Goal: Task Accomplishment & Management: Complete application form

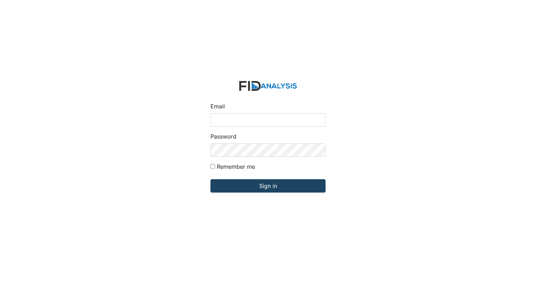
type input "[EMAIL_ADDRESS][DOMAIN_NAME]"
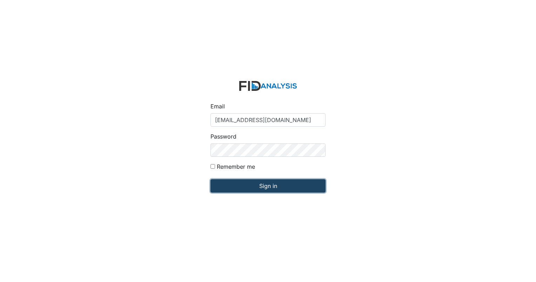
click at [236, 185] on input "Sign in" at bounding box center [268, 185] width 115 height 13
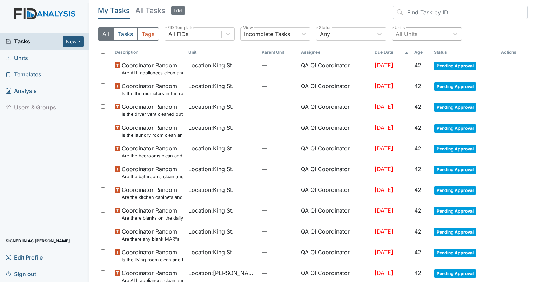
click at [408, 32] on div "All Units" at bounding box center [407, 34] width 22 height 8
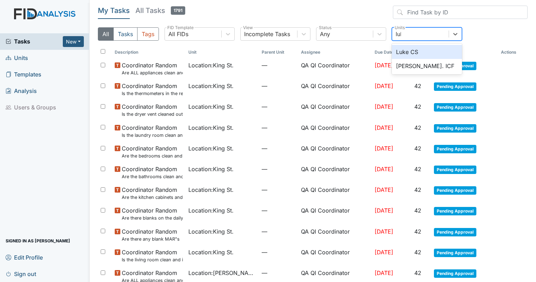
type input "luke"
click at [412, 51] on div "Luke CS" at bounding box center [427, 52] width 70 height 14
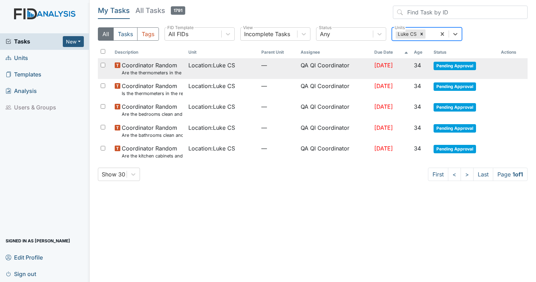
click at [220, 67] on span "Location : Luke CS" at bounding box center [211, 65] width 47 height 8
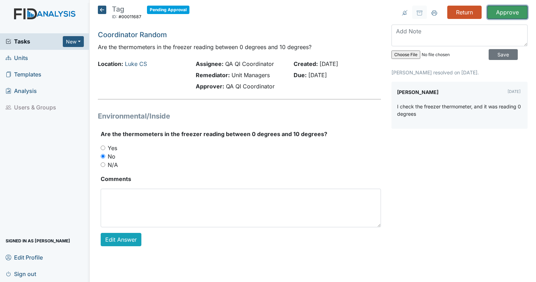
click at [506, 13] on input "Approve" at bounding box center [508, 12] width 40 height 13
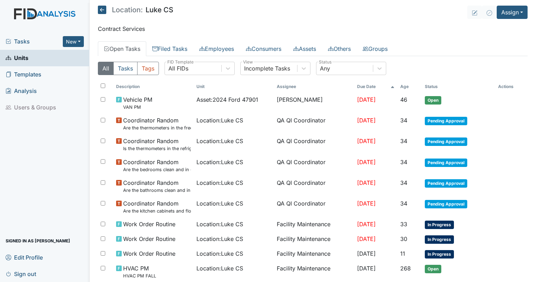
click at [179, 80] on div "All Tasks Tags All FIDs FID Template Incomplete Tasks View Any Status" at bounding box center [313, 71] width 430 height 19
click at [180, 68] on div "All FIDs" at bounding box center [178, 68] width 20 height 8
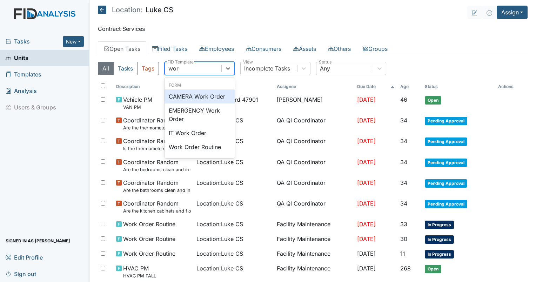
type input "work"
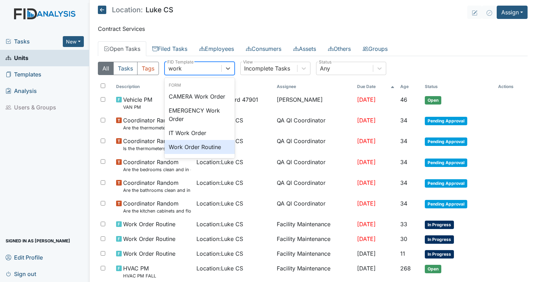
click at [188, 145] on div "Work Order Routine" at bounding box center [200, 147] width 70 height 14
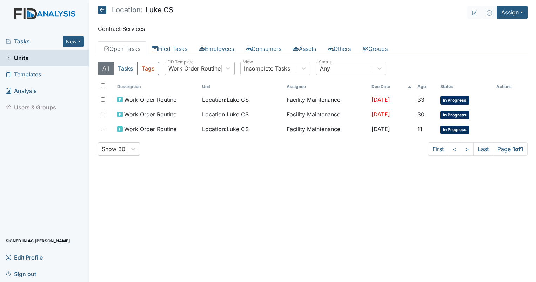
click at [188, 145] on div "Show 30 First < > Last Page 1 of 1" at bounding box center [313, 149] width 430 height 13
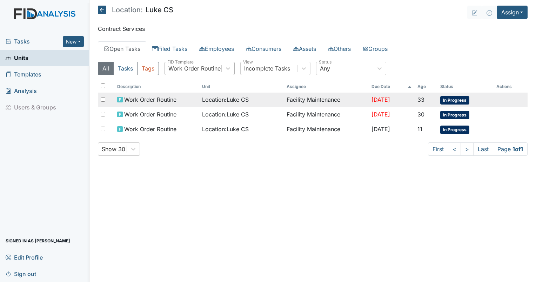
click at [146, 104] on td "Work Order Routine" at bounding box center [156, 100] width 85 height 15
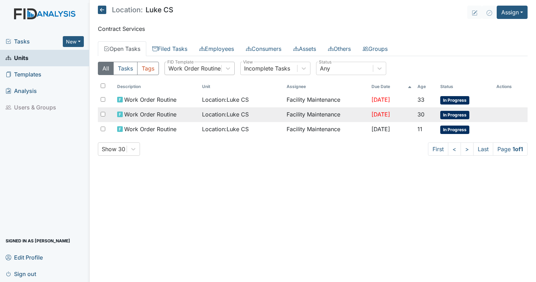
click at [202, 114] on span "Location : Luke CS" at bounding box center [225, 114] width 47 height 8
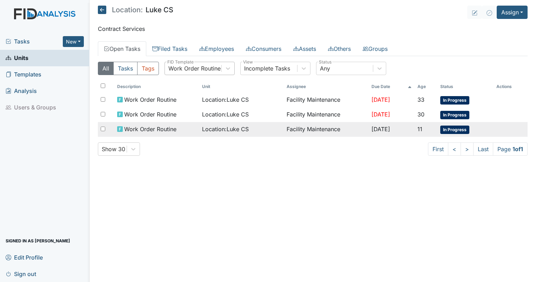
click at [202, 128] on span "Location : Luke CS" at bounding box center [225, 129] width 47 height 8
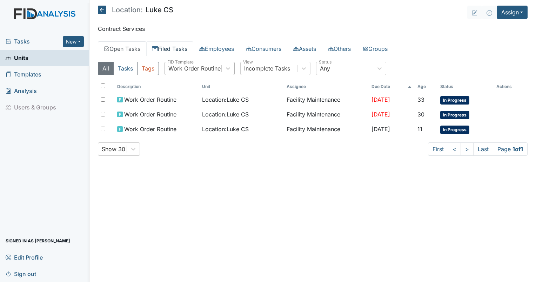
click at [167, 46] on link "Filed Tasks" at bounding box center [169, 48] width 47 height 15
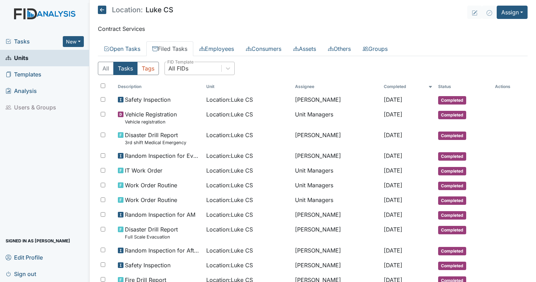
click at [188, 74] on div "All FIDs" at bounding box center [200, 68] width 70 height 13
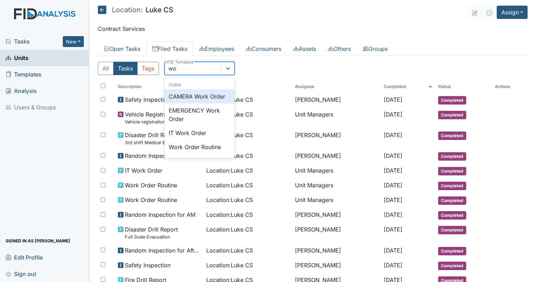
type input "work"
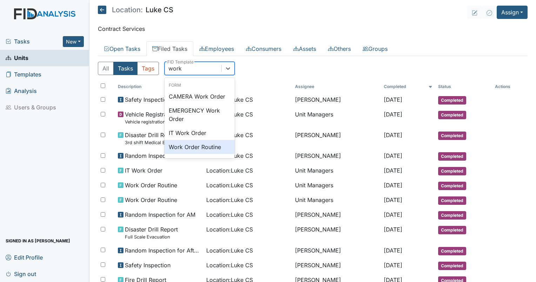
click at [191, 140] on div "Work Order Routine" at bounding box center [200, 147] width 70 height 14
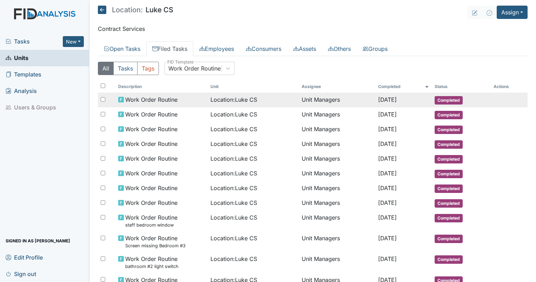
click at [224, 96] on span "Location : Luke CS" at bounding box center [234, 99] width 47 height 8
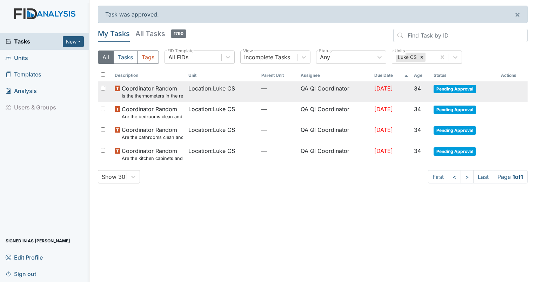
click at [143, 94] on small "Is the thermometers in the refrigerator reading between 34 degrees and 40 degre…" at bounding box center [152, 96] width 61 height 7
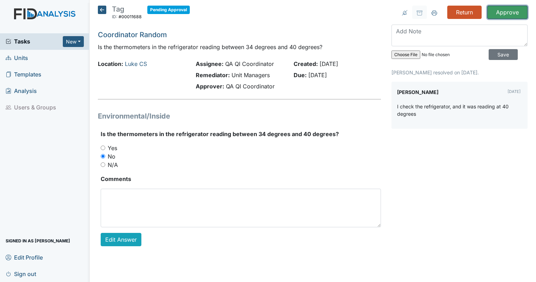
click at [517, 13] on input "Approve" at bounding box center [508, 12] width 40 height 13
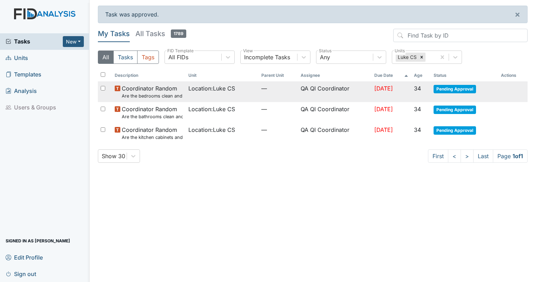
click at [156, 94] on small "Are the bedrooms clean and in good repair?" at bounding box center [152, 96] width 61 height 7
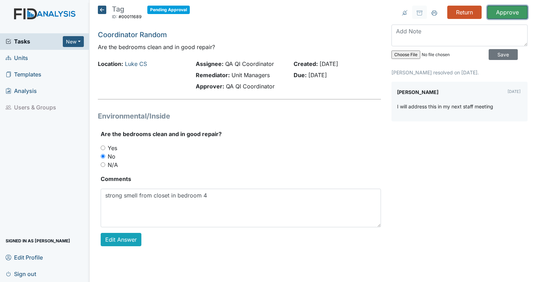
click at [502, 14] on input "Approve" at bounding box center [508, 12] width 40 height 13
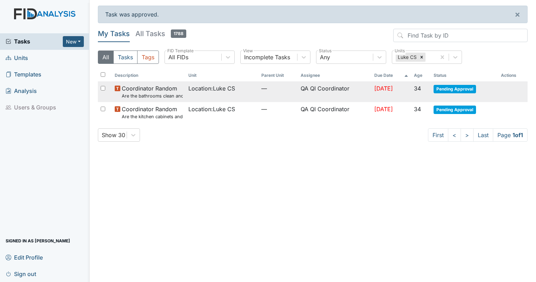
click at [144, 89] on span "Coordinator Random Are the bathrooms clean and in good repair?" at bounding box center [152, 91] width 61 height 15
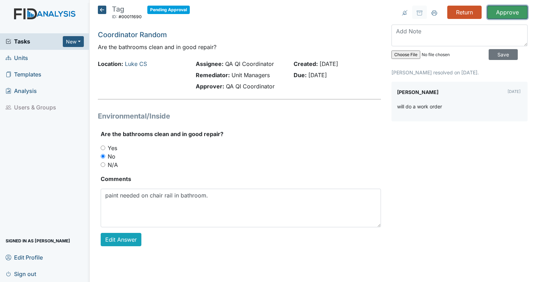
click at [501, 17] on input "Approve" at bounding box center [508, 12] width 40 height 13
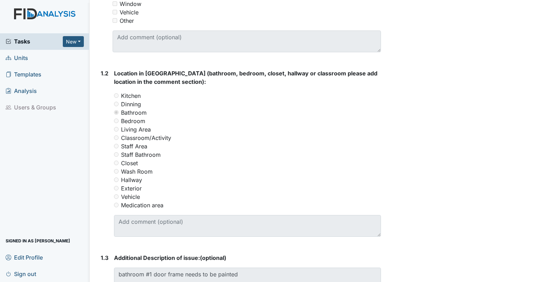
scroll to position [232, 0]
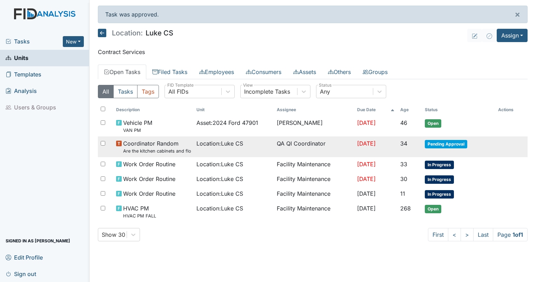
click at [159, 148] on small "Are the kitchen cabinets and floors clean?" at bounding box center [157, 151] width 68 height 7
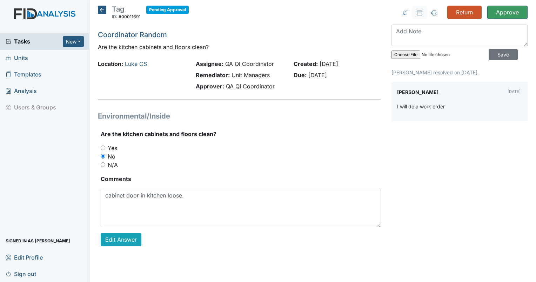
click at [524, 19] on div "Return Approve Archive Task × Are you sure you want to archive this task? It wi…" at bounding box center [459, 132] width 147 height 252
click at [521, 16] on input "Approve" at bounding box center [508, 12] width 40 height 13
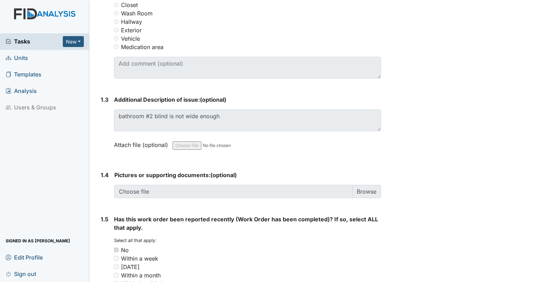
scroll to position [402, 0]
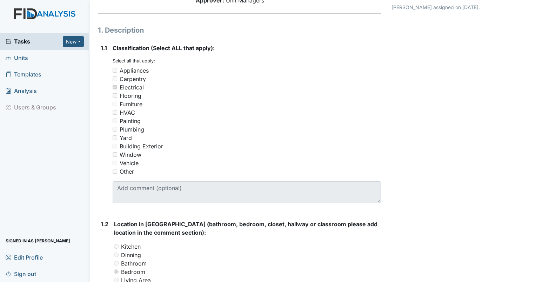
scroll to position [6, 0]
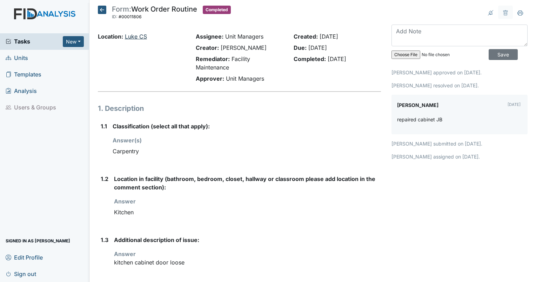
click at [135, 34] on link "Luke CS" at bounding box center [136, 36] width 22 height 7
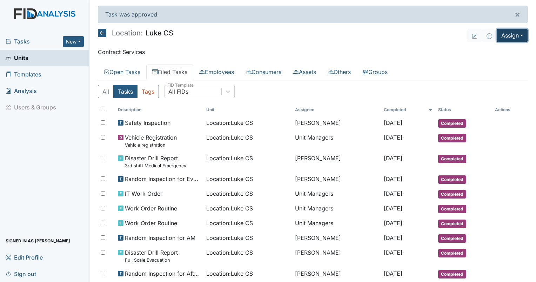
click at [504, 37] on button "Assign" at bounding box center [512, 35] width 31 height 13
click at [502, 60] on link "Assign Inspection" at bounding box center [496, 62] width 63 height 11
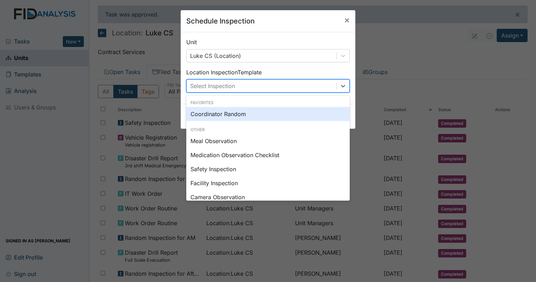
click at [246, 85] on div "Select Inspection" at bounding box center [262, 86] width 150 height 13
click at [243, 113] on div "Coordinator Random" at bounding box center [268, 114] width 164 height 14
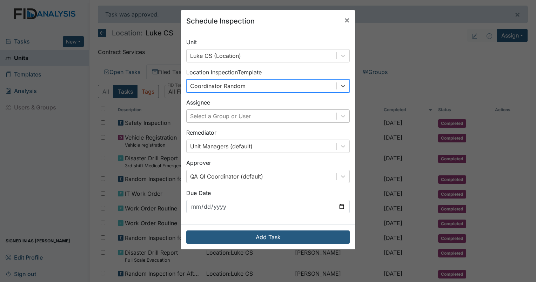
click at [241, 114] on div "Select a Group or User" at bounding box center [220, 116] width 61 height 8
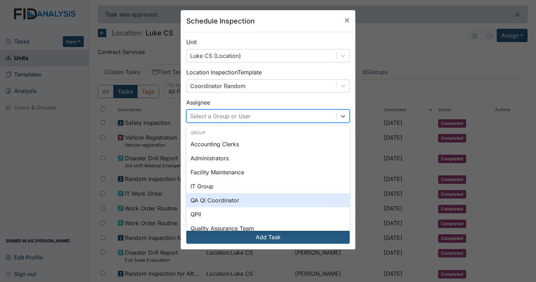
click at [223, 201] on div "QA QI Coordinator" at bounding box center [268, 200] width 164 height 14
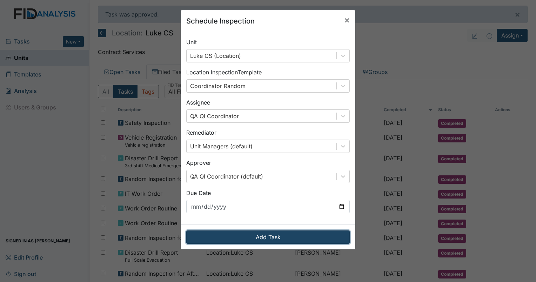
click at [276, 237] on button "Add Task" at bounding box center [268, 237] width 164 height 13
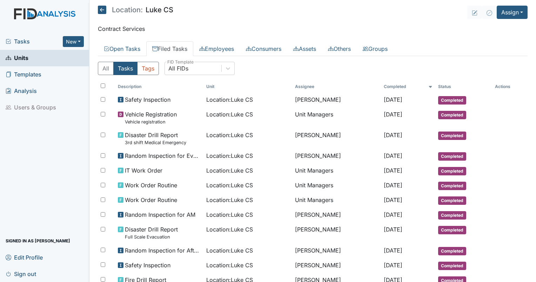
click at [20, 41] on span "Tasks" at bounding box center [34, 41] width 57 height 8
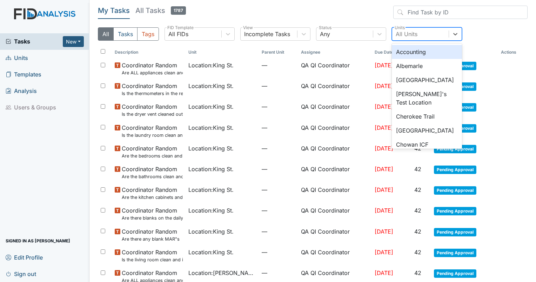
click at [399, 31] on div "All Units" at bounding box center [407, 34] width 22 height 8
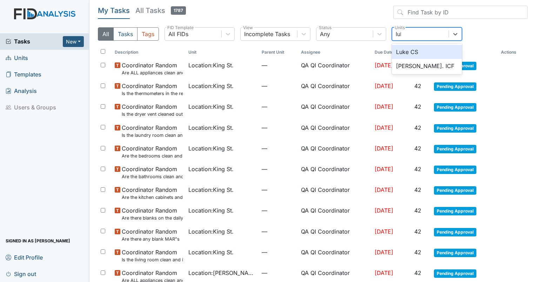
type input "luke"
click at [411, 54] on div "Luke CS" at bounding box center [427, 52] width 70 height 14
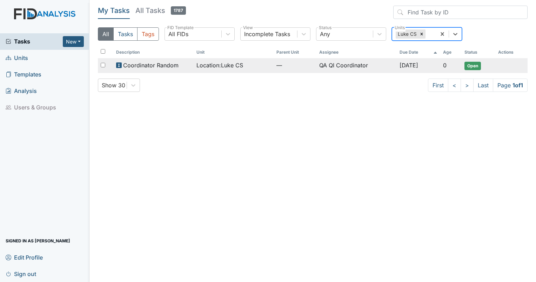
click at [160, 70] on td "Coordinator Random" at bounding box center [153, 65] width 80 height 15
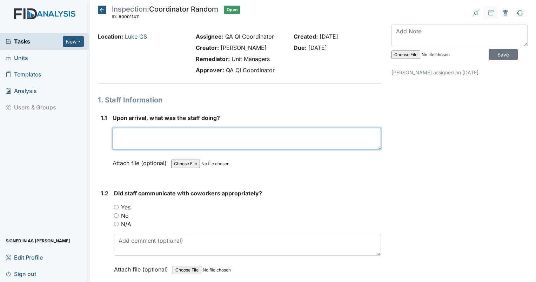
click at [132, 132] on textarea at bounding box center [247, 139] width 269 height 22
type textarea "Home was empty."
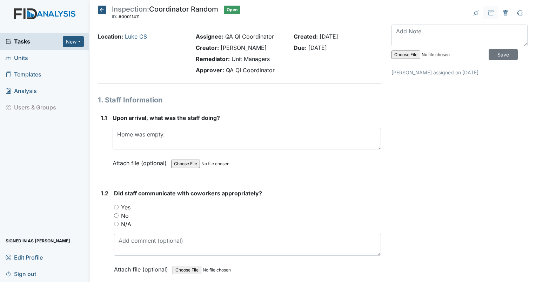
click at [119, 225] on div "N/A" at bounding box center [247, 224] width 267 height 8
click at [114, 223] on input "N/A" at bounding box center [116, 224] width 5 height 5
radio input "true"
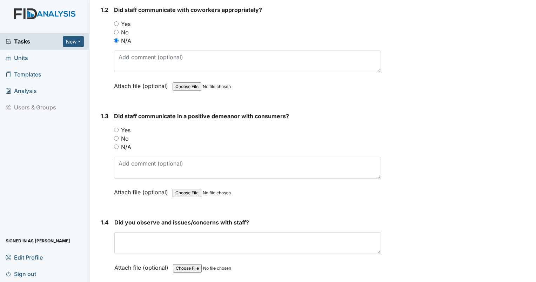
scroll to position [196, 0]
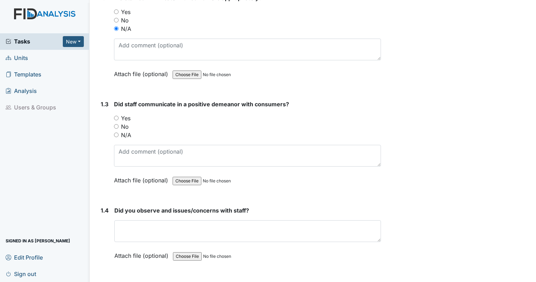
click at [117, 134] on input "N/A" at bounding box center [116, 135] width 5 height 5
radio input "true"
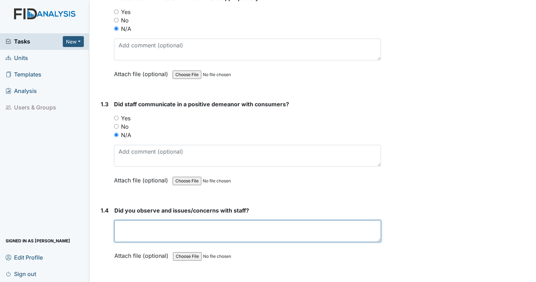
click at [167, 226] on textarea at bounding box center [247, 231] width 267 height 22
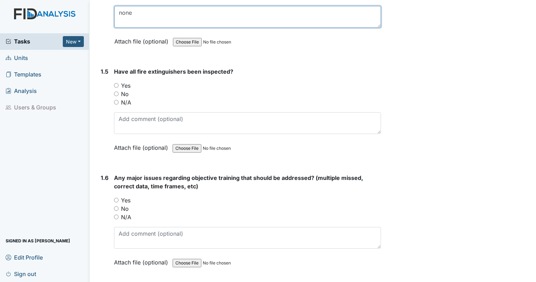
scroll to position [392, 0]
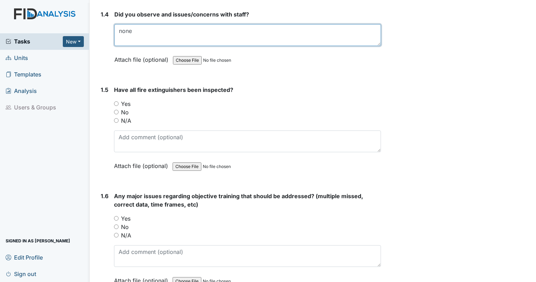
type textarea "none"
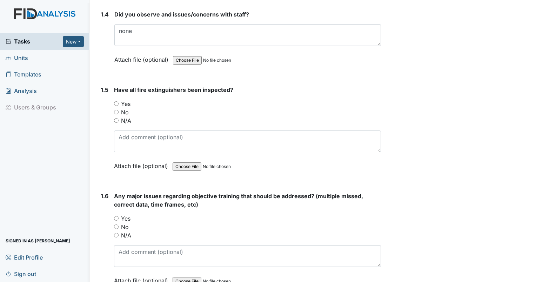
click at [115, 110] on input "No" at bounding box center [116, 112] width 5 height 5
radio input "true"
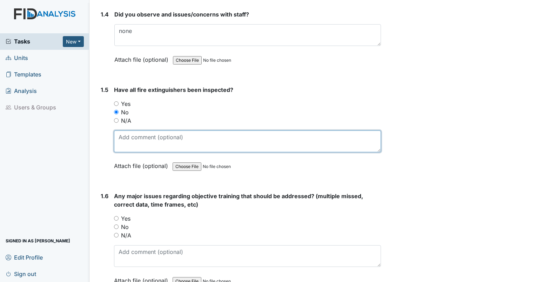
click at [133, 133] on textarea at bounding box center [247, 142] width 267 height 22
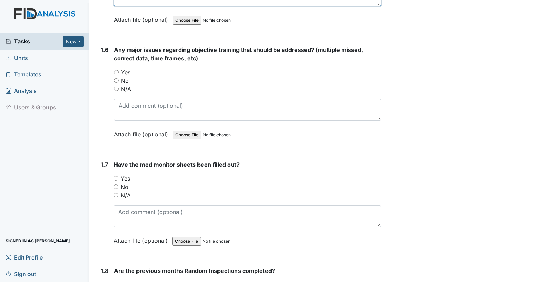
scroll to position [550, 0]
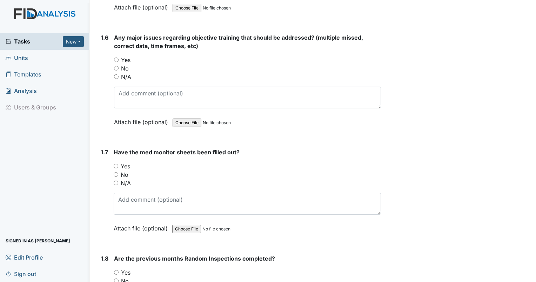
type textarea "kitchen fire extinguisher has 9/1 and 9/3 dates. likely was inspected and dated…"
click at [117, 58] on input "Yes" at bounding box center [116, 60] width 5 height 5
radio input "true"
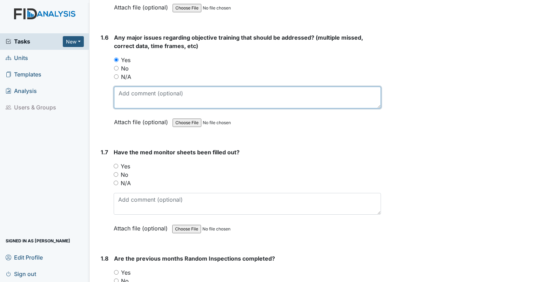
click at [143, 97] on textarea at bounding box center [247, 98] width 267 height 22
type textarea "WF has expired objective. t1019u4"
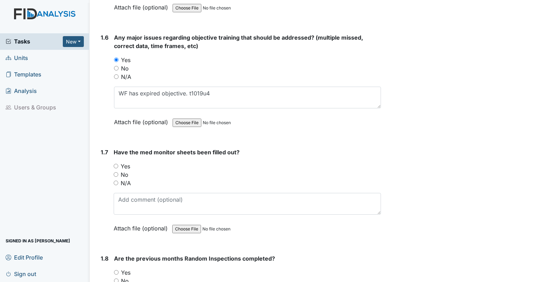
click at [118, 180] on div "N/A" at bounding box center [247, 183] width 267 height 8
click at [116, 181] on input "N/A" at bounding box center [116, 183] width 5 height 5
radio input "true"
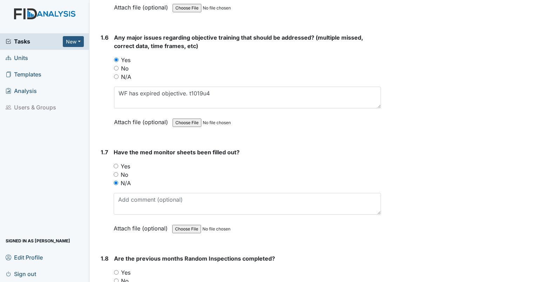
click at [116, 270] on input "Yes" at bounding box center [116, 272] width 5 height 5
radio input "true"
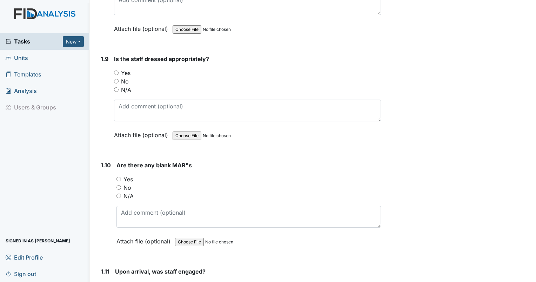
scroll to position [850, 0]
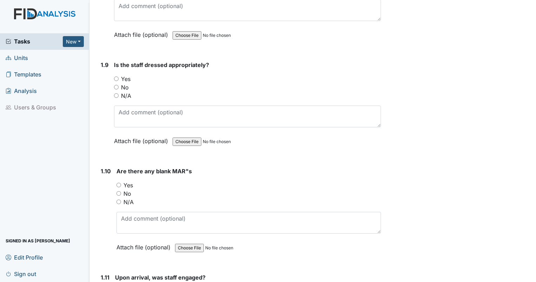
click at [119, 92] on div "N/A" at bounding box center [247, 96] width 267 height 8
click at [117, 93] on input "N/A" at bounding box center [116, 95] width 5 height 5
radio input "true"
click at [118, 191] on input "No" at bounding box center [119, 193] width 5 height 5
radio input "true"
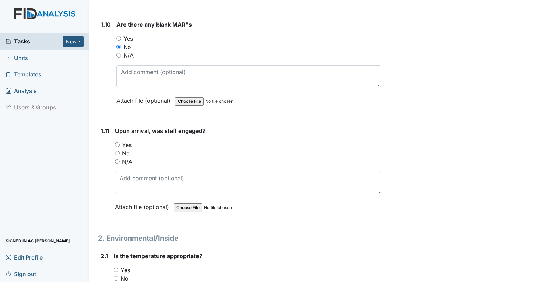
scroll to position [1028, 0]
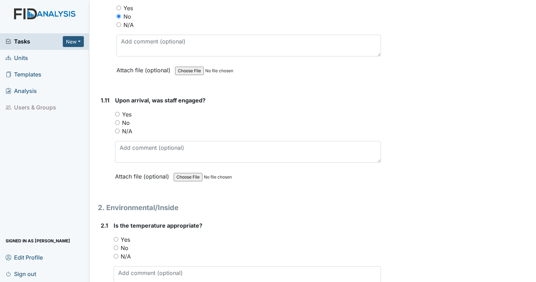
click at [117, 129] on input "N/A" at bounding box center [117, 131] width 5 height 5
radio input "true"
click at [115, 237] on input "Yes" at bounding box center [116, 239] width 5 height 5
radio input "true"
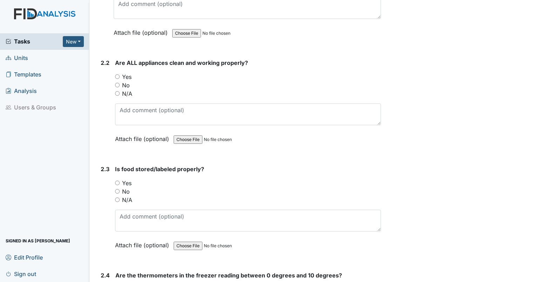
scroll to position [1309, 0]
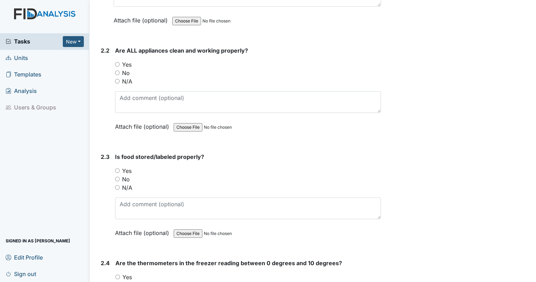
click at [117, 71] on input "No" at bounding box center [117, 73] width 5 height 5
radio input "true"
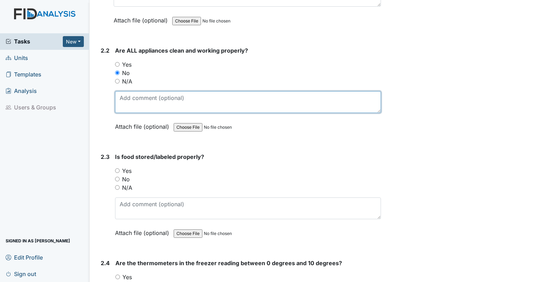
click at [131, 95] on textarea at bounding box center [248, 102] width 266 height 22
type textarea "s"
type textarea "oven needs light cleaning."
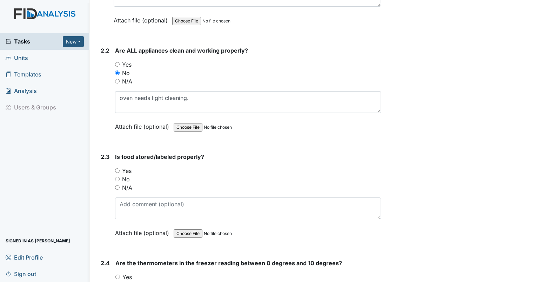
click at [117, 177] on input "No" at bounding box center [117, 179] width 5 height 5
radio input "true"
click at [126, 188] on div "Is food stored/labeled properly? You must select one of the below options. Yes …" at bounding box center [248, 198] width 266 height 90
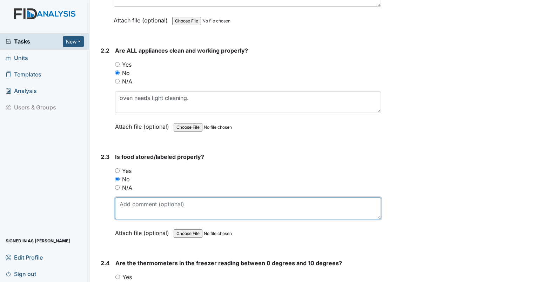
click at [136, 200] on textarea at bounding box center [248, 209] width 266 height 22
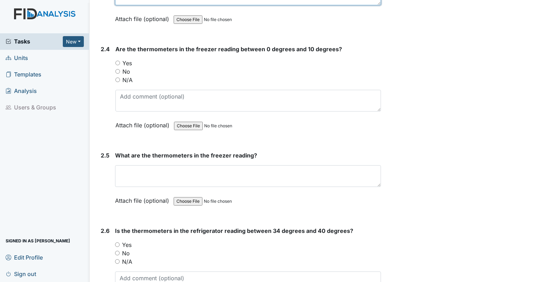
scroll to position [1536, 0]
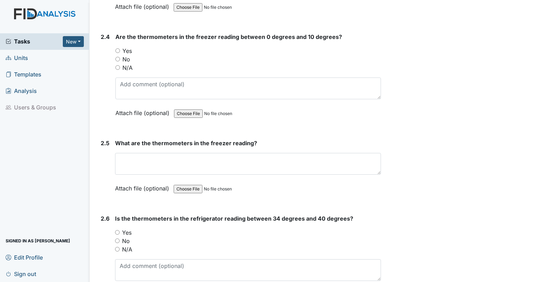
type textarea "frozen bread with today's date for expiration."
click at [118, 48] on input "Yes" at bounding box center [117, 50] width 5 height 5
radio input "true"
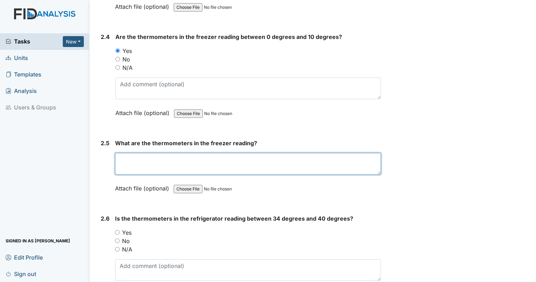
click at [146, 153] on textarea at bounding box center [248, 164] width 266 height 22
type textarea "0"
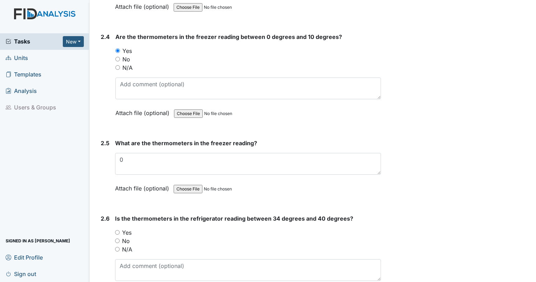
click at [118, 230] on input "Yes" at bounding box center [117, 232] width 5 height 5
radio input "true"
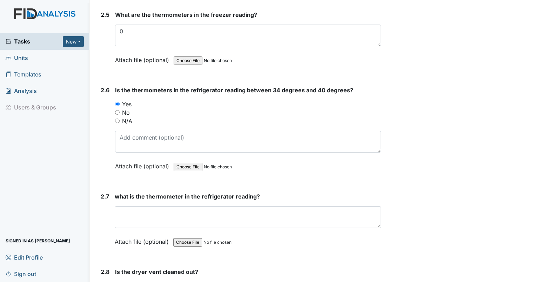
scroll to position [1670, 0]
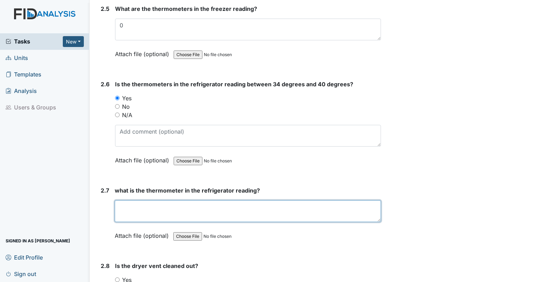
click at [269, 205] on textarea at bounding box center [248, 211] width 266 height 22
type textarea "40"
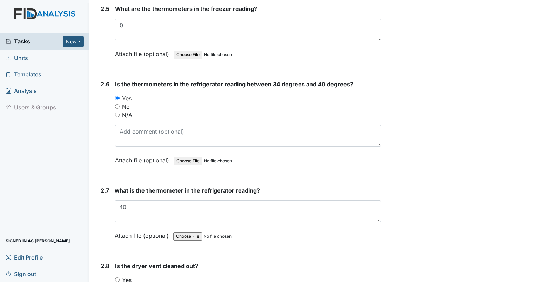
click at [117, 278] on input "Yes" at bounding box center [117, 280] width 5 height 5
radio input "true"
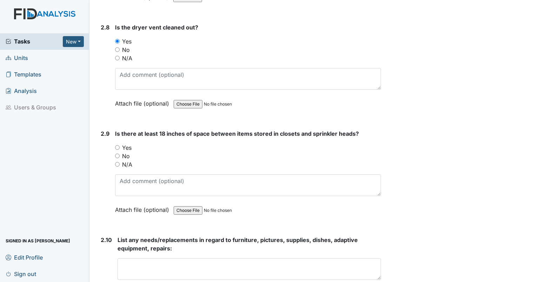
scroll to position [1927, 0]
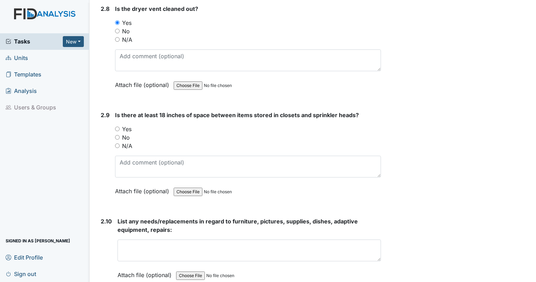
click at [117, 127] on input "Yes" at bounding box center [117, 129] width 5 height 5
radio input "true"
click at [157, 232] on div "List any needs/replacements in regard to furniture, pictures, supplies, dishes,…" at bounding box center [250, 250] width 264 height 67
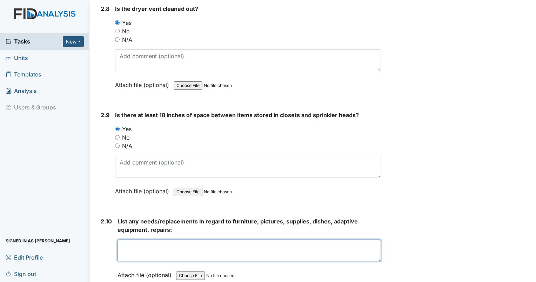
click at [160, 240] on textarea at bounding box center [250, 251] width 264 height 22
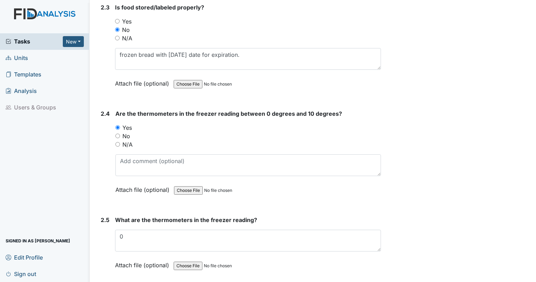
scroll to position [1450, 0]
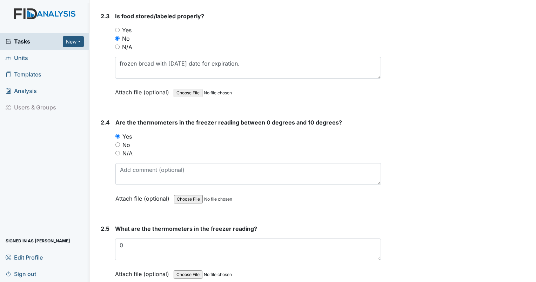
type textarea "living room ceiling has water damage spot."
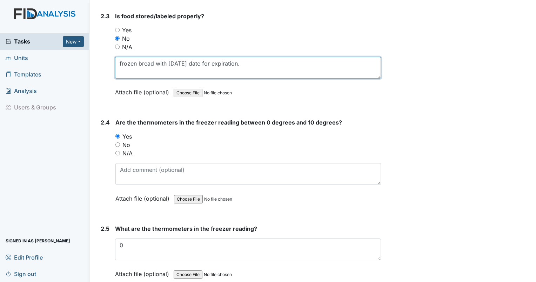
click at [119, 57] on textarea "frozen bread with today's date for expiration." at bounding box center [248, 68] width 266 height 22
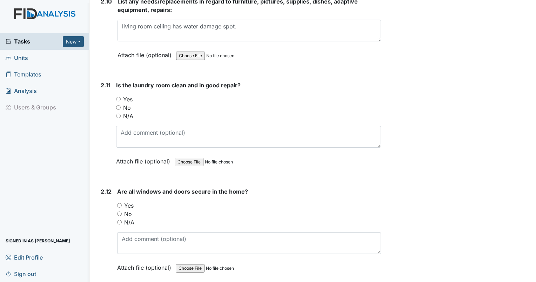
scroll to position [2141, 0]
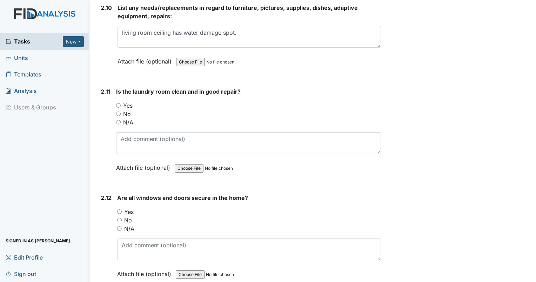
type textarea "meat defrosting on top of resident med box. frozen bread with today's date for …"
click at [118, 103] on input "Yes" at bounding box center [118, 105] width 5 height 5
radio input "true"
click at [121, 210] on input "Yes" at bounding box center [119, 212] width 5 height 5
radio input "true"
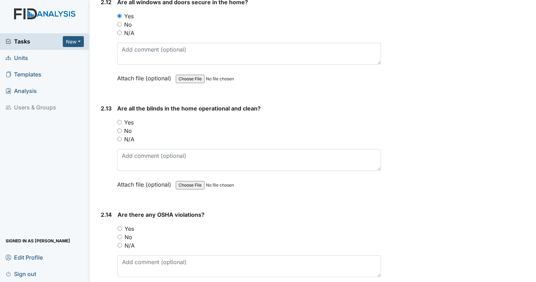
scroll to position [2343, 0]
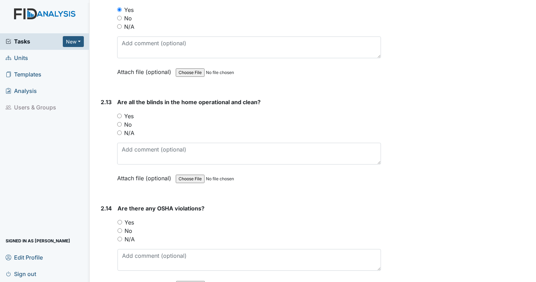
click at [118, 114] on input "Yes" at bounding box center [119, 116] width 5 height 5
radio input "true"
click at [120, 229] on input "No" at bounding box center [120, 231] width 5 height 5
radio input "true"
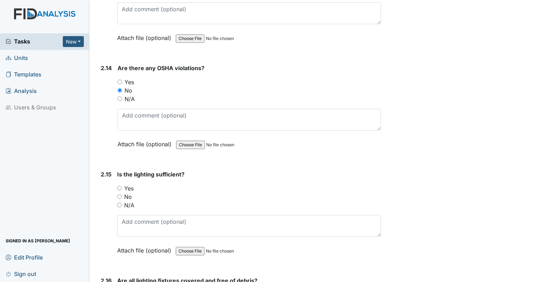
scroll to position [2549, 0]
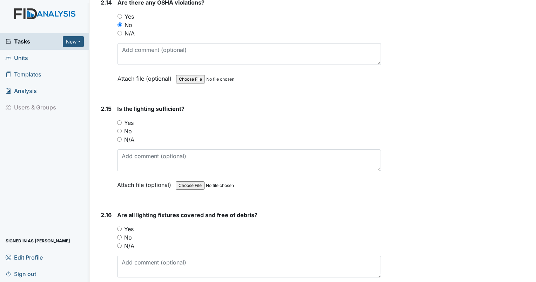
click at [119, 120] on input "Yes" at bounding box center [119, 122] width 5 height 5
radio input "true"
click at [119, 227] on input "Yes" at bounding box center [119, 229] width 5 height 5
radio input "true"
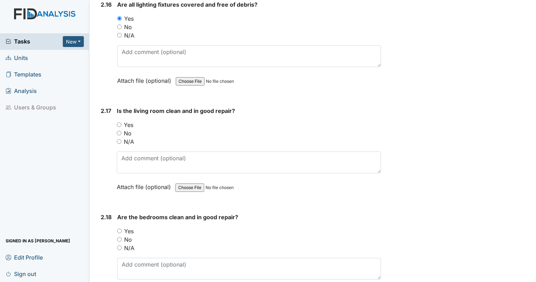
scroll to position [2774, 0]
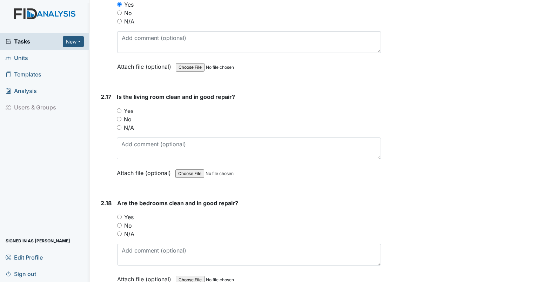
click at [119, 108] on input "Yes" at bounding box center [119, 110] width 5 height 5
radio input "true"
click at [120, 215] on input "Yes" at bounding box center [119, 217] width 5 height 5
radio input "true"
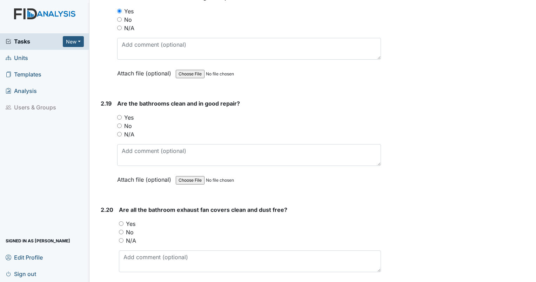
scroll to position [3008, 0]
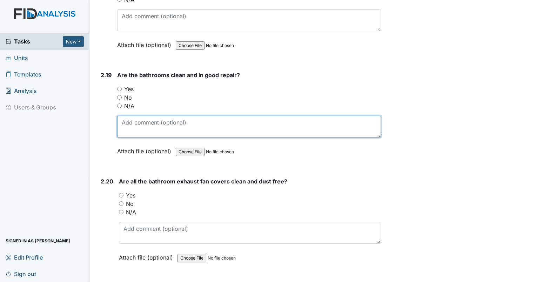
click at [155, 116] on textarea at bounding box center [249, 127] width 264 height 22
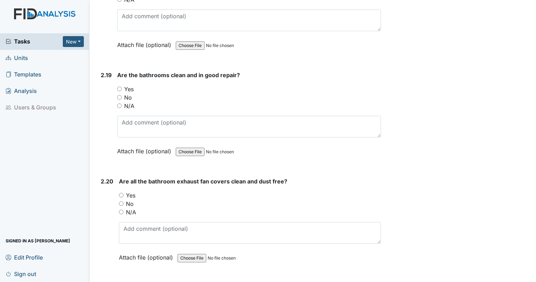
click at [118, 87] on input "Yes" at bounding box center [119, 89] width 5 height 5
radio input "true"
click at [118, 87] on input "Yes" at bounding box center [119, 89] width 5 height 5
radio input "true"
click at [118, 87] on input "Yes" at bounding box center [119, 89] width 5 height 5
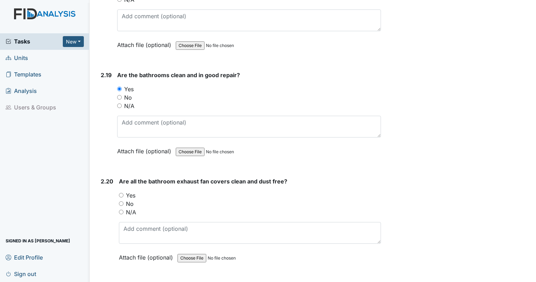
click at [120, 201] on input "No" at bounding box center [121, 203] width 5 height 5
radio input "true"
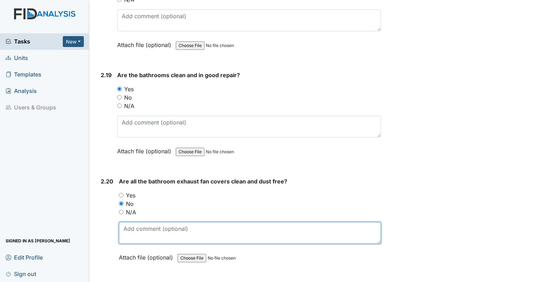
click at [126, 223] on textarea at bounding box center [250, 233] width 262 height 22
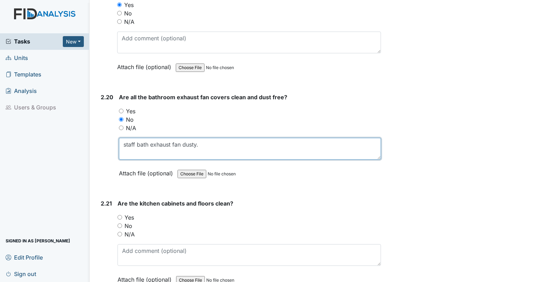
scroll to position [3102, 0]
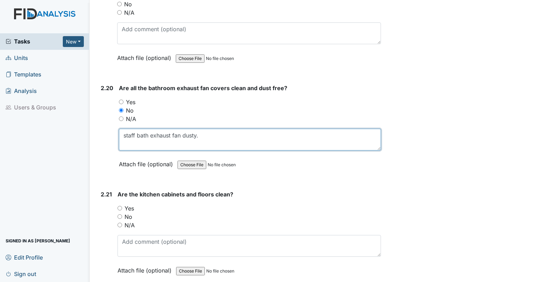
type textarea "staff bath exhaust fan dusty."
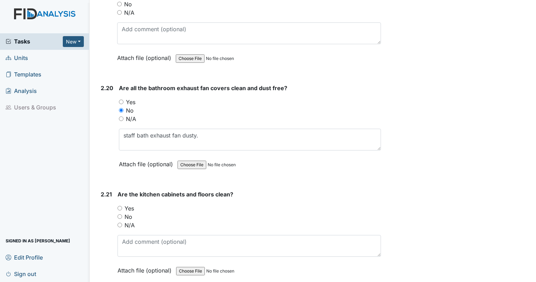
click at [529, 279] on main "Inspection: Coordinator Random ID: #00011411 Open Autosaving... Location: Luke …" at bounding box center [313, 141] width 447 height 282
click at [118, 206] on input "Yes" at bounding box center [120, 208] width 5 height 5
radio input "true"
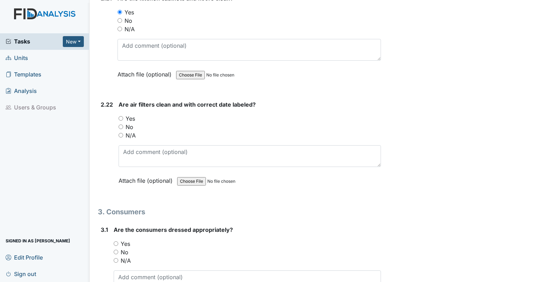
scroll to position [3328, 0]
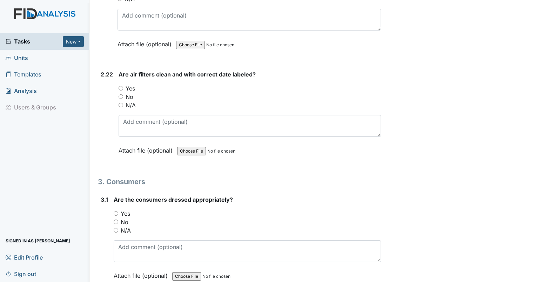
click at [120, 86] on input "Yes" at bounding box center [121, 88] width 5 height 5
radio input "true"
click at [117, 228] on input "N/A" at bounding box center [116, 230] width 5 height 5
radio input "true"
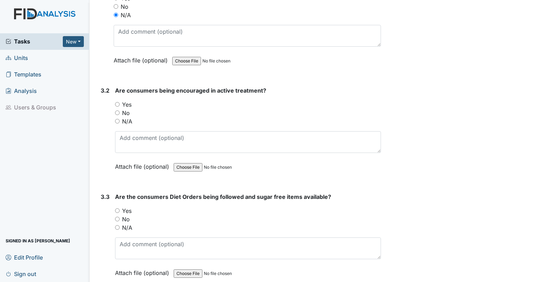
scroll to position [3572, 0]
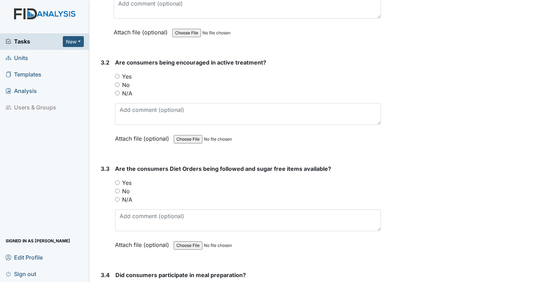
click at [118, 91] on input "N/A" at bounding box center [117, 93] width 5 height 5
radio input "true"
click at [117, 197] on input "N/A" at bounding box center [117, 199] width 5 height 5
radio input "true"
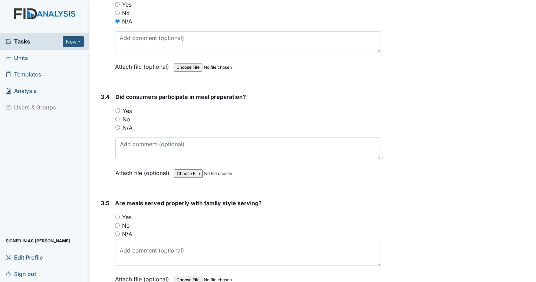
scroll to position [3764, 0]
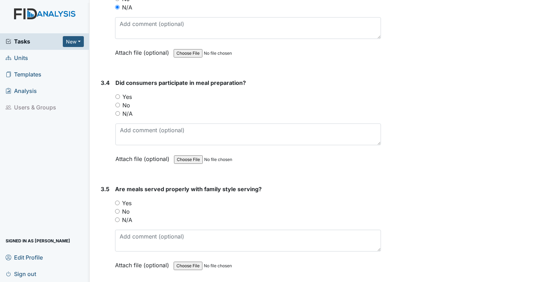
click at [119, 111] on input "N/A" at bounding box center [117, 113] width 5 height 5
radio input "true"
click at [116, 218] on input "N/A" at bounding box center [117, 220] width 5 height 5
radio input "true"
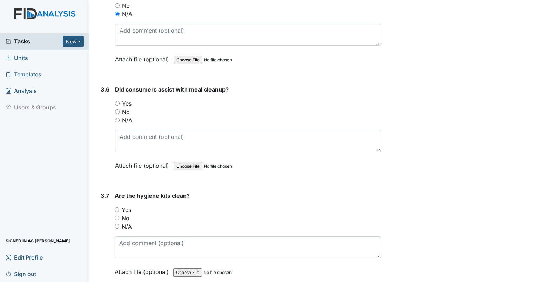
scroll to position [4003, 0]
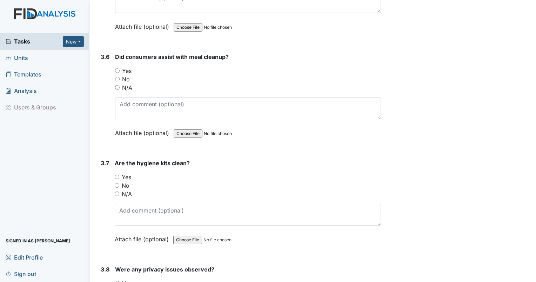
click at [116, 85] on input "N/A" at bounding box center [117, 87] width 5 height 5
radio input "true"
click at [117, 175] on input "Yes" at bounding box center [117, 177] width 5 height 5
radio input "true"
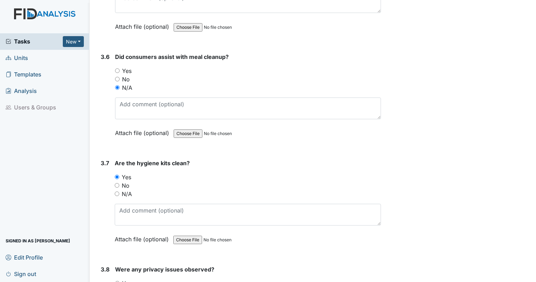
radio input "true"
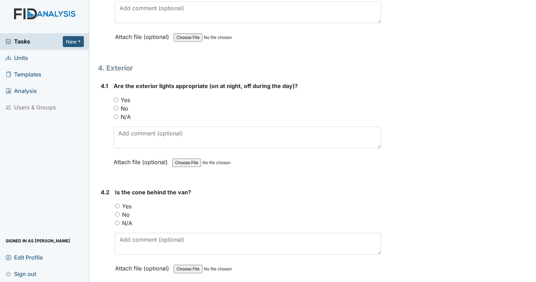
scroll to position [4359, 0]
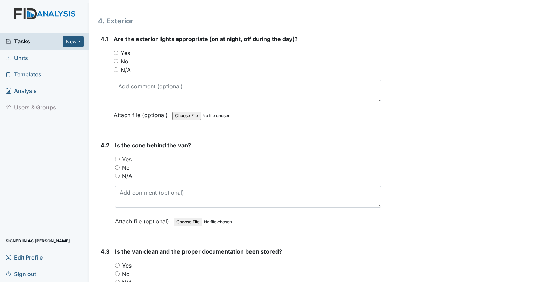
click at [117, 51] on input "Yes" at bounding box center [116, 53] width 5 height 5
radio input "true"
click at [117, 174] on input "N/A" at bounding box center [117, 176] width 5 height 5
radio input "true"
click at [118, 280] on input "N/A" at bounding box center [117, 282] width 5 height 5
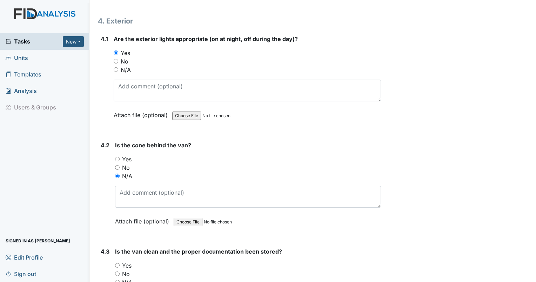
radio input "true"
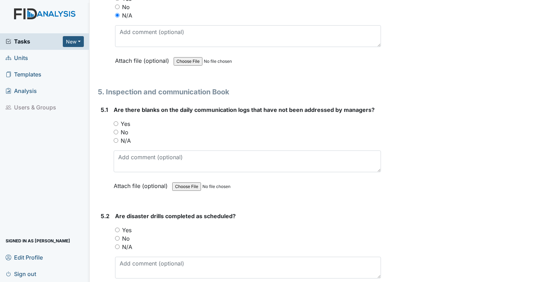
scroll to position [4659, 0]
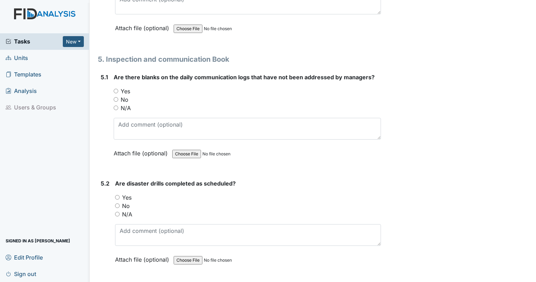
click at [115, 97] on input "No" at bounding box center [116, 99] width 5 height 5
radio input "true"
click at [117, 195] on input "Yes" at bounding box center [117, 197] width 5 height 5
radio input "true"
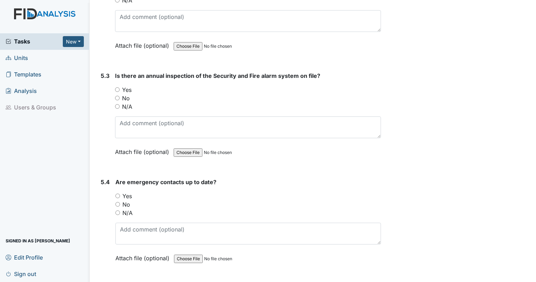
scroll to position [4891, 0]
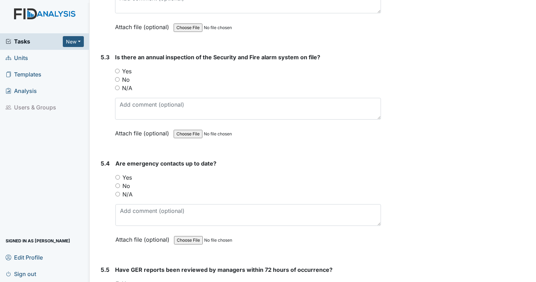
click at [118, 67] on div "Yes" at bounding box center [248, 71] width 266 height 8
click at [118, 69] on input "Yes" at bounding box center [117, 71] width 5 height 5
radio input "true"
click at [117, 175] on input "Yes" at bounding box center [117, 177] width 5 height 5
radio input "true"
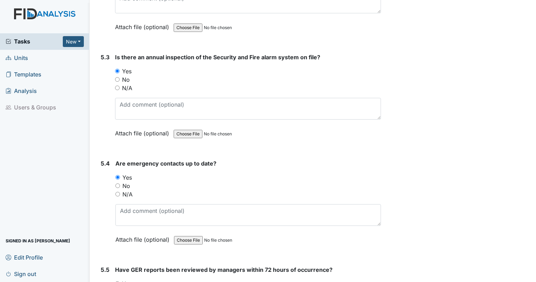
click at [117, 282] on input "Yes" at bounding box center [117, 284] width 5 height 5
radio input "true"
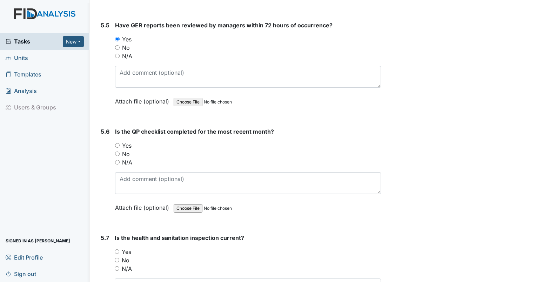
scroll to position [5130, 0]
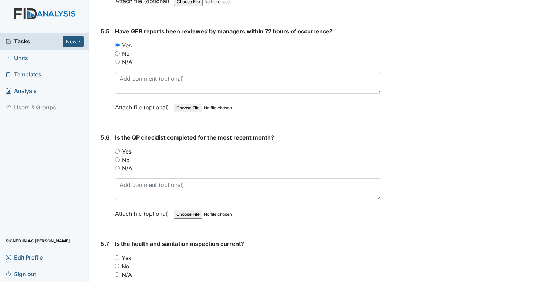
click at [117, 166] on input "N/A" at bounding box center [117, 168] width 5 height 5
radio input "true"
click at [117, 256] on input "Yes" at bounding box center [117, 258] width 5 height 5
radio input "true"
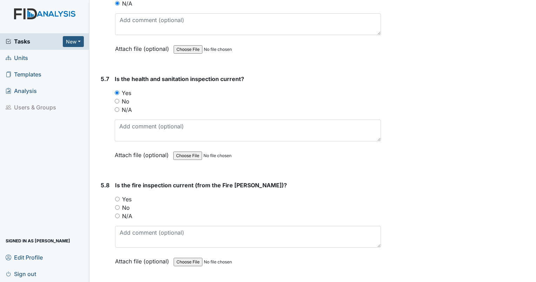
scroll to position [5289, 0]
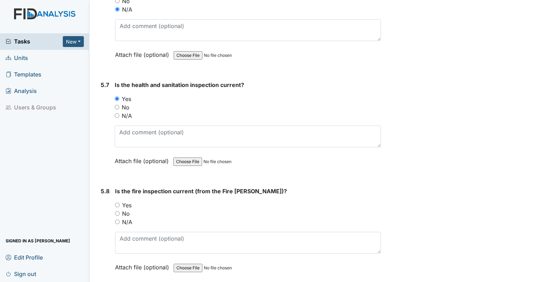
click at [117, 203] on input "Yes" at bounding box center [117, 205] width 5 height 5
radio input "true"
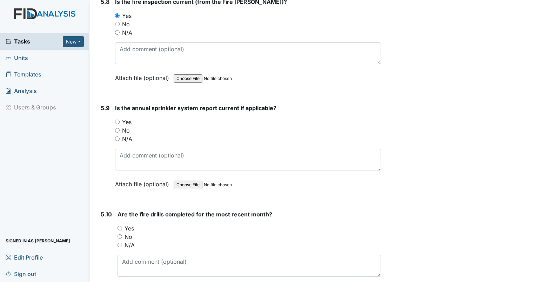
scroll to position [5484, 0]
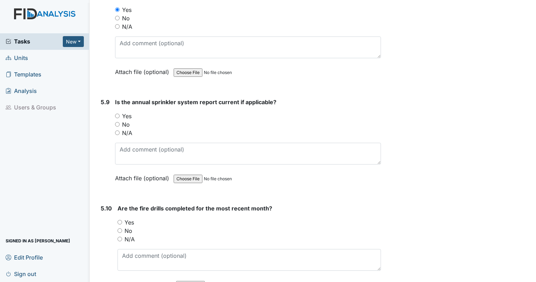
click at [118, 114] on input "Yes" at bounding box center [117, 116] width 5 height 5
radio input "true"
click at [119, 220] on input "Yes" at bounding box center [120, 222] width 5 height 5
radio input "true"
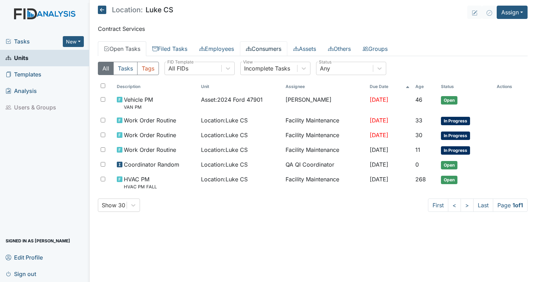
click at [266, 49] on link "Consumers" at bounding box center [263, 48] width 47 height 15
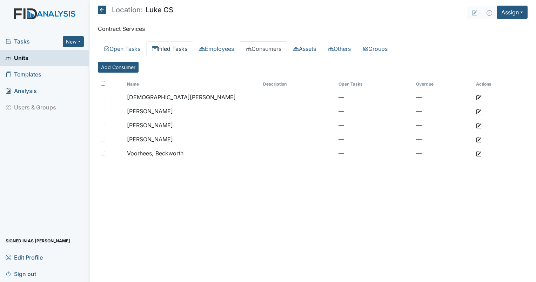
click at [171, 51] on link "Filed Tasks" at bounding box center [169, 48] width 47 height 15
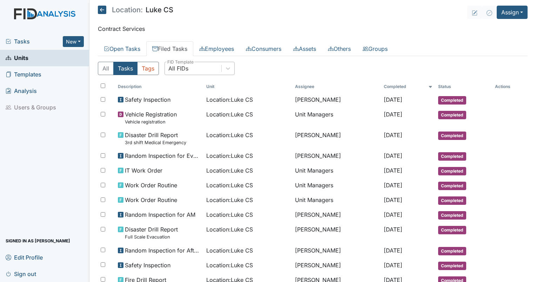
click at [184, 72] on div "All FIDs" at bounding box center [193, 68] width 57 height 13
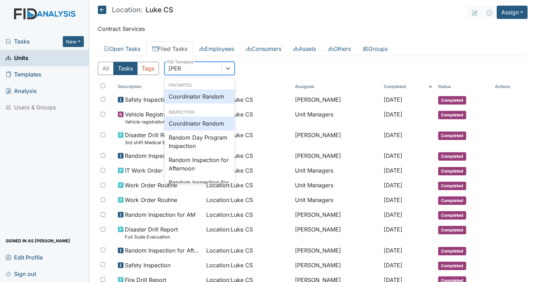
type input "random"
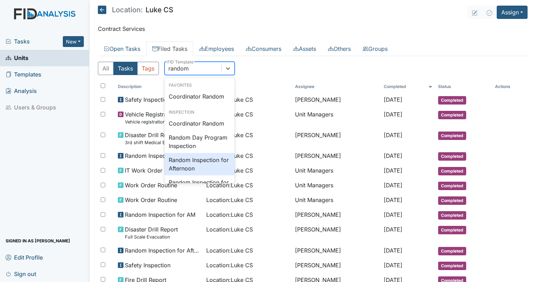
click at [187, 163] on div "Random Inspection for Afternoon" at bounding box center [200, 164] width 70 height 22
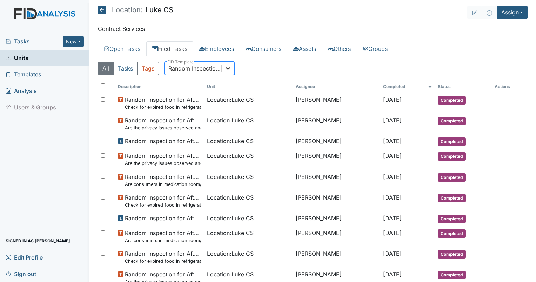
click at [229, 69] on icon at bounding box center [228, 68] width 4 height 2
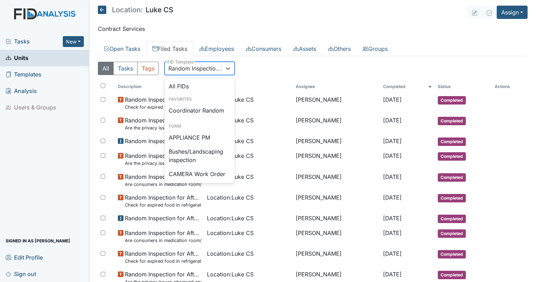
scroll to position [625, 0]
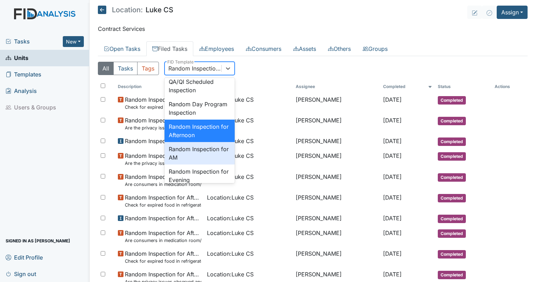
click at [208, 165] on div "Random Inspection for AM" at bounding box center [200, 153] width 70 height 22
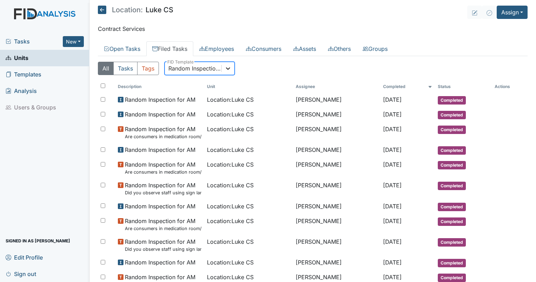
click at [231, 68] on icon at bounding box center [228, 68] width 7 height 7
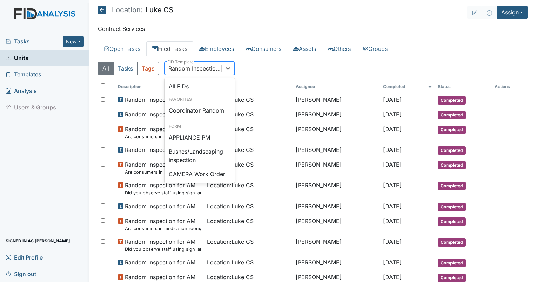
scroll to position [647, 0]
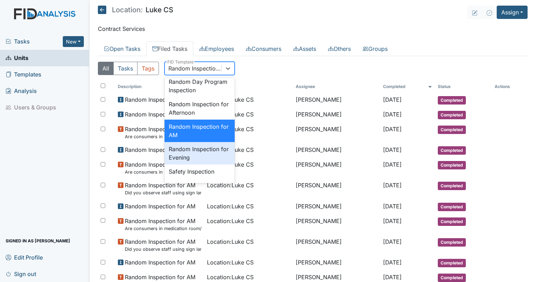
click at [217, 165] on div "Random Inspection for Evening" at bounding box center [200, 153] width 70 height 22
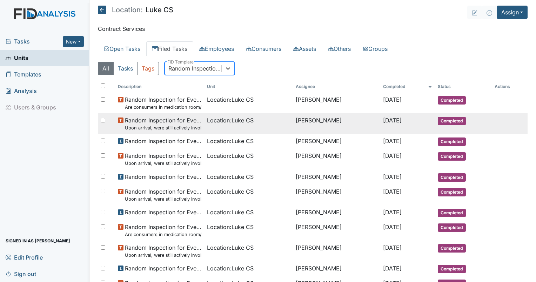
click at [159, 122] on span "Random Inspection for Evening Upon arrival, were still actively involved in job…" at bounding box center [163, 123] width 77 height 15
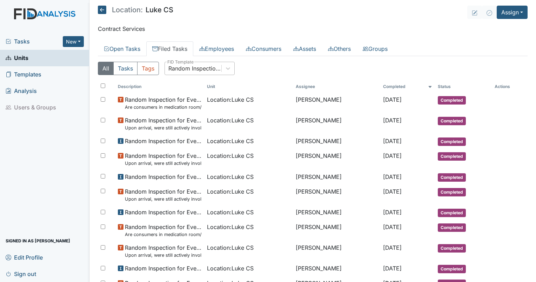
click at [195, 69] on div "Random Inspection for Evening" at bounding box center [195, 68] width 54 height 8
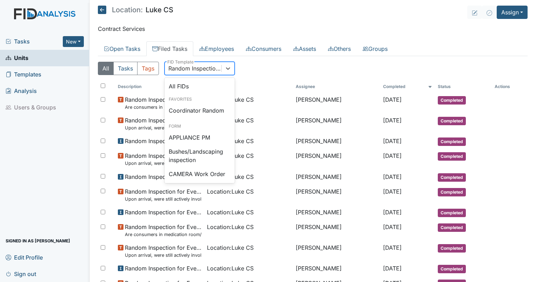
scroll to position [670, 0]
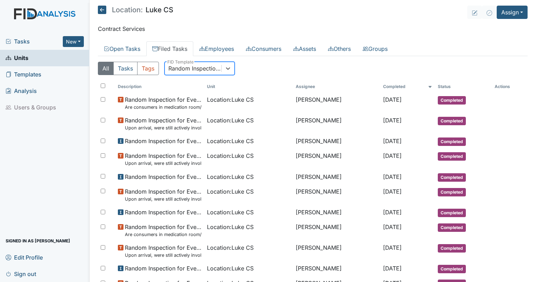
click at [184, 66] on div "Random Inspection for Evening" at bounding box center [195, 68] width 54 height 8
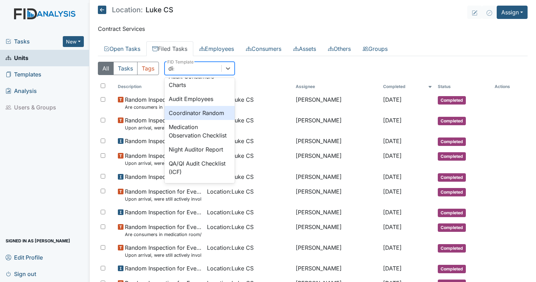
scroll to position [0, 0]
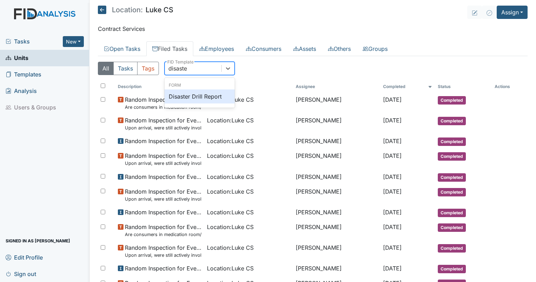
type input "disaster"
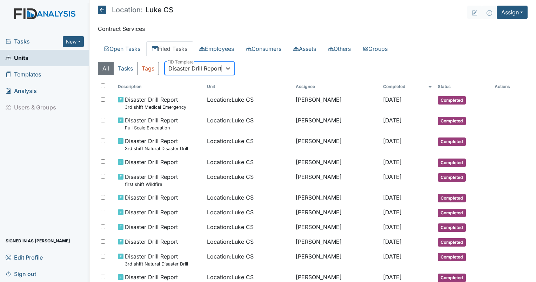
click at [208, 68] on div "Disaster Drill Report" at bounding box center [194, 68] width 53 height 8
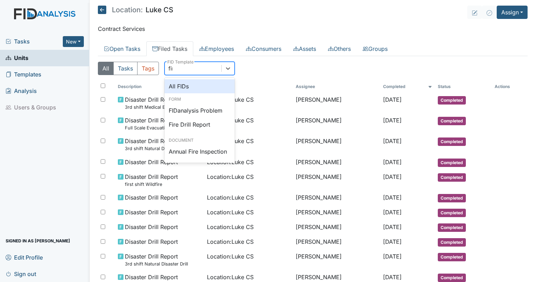
type input "fire"
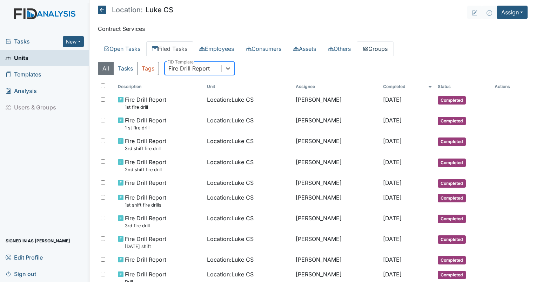
click at [394, 51] on link "Groups" at bounding box center [375, 48] width 37 height 15
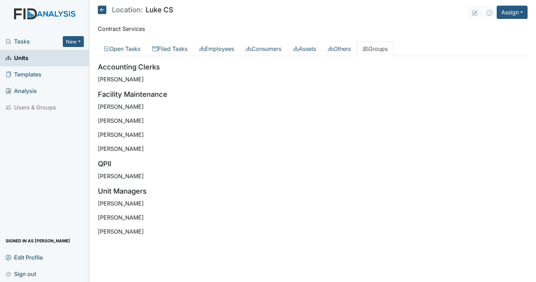
click at [135, 154] on div "Accounting Clerks [PERSON_NAME] Maintenance [PERSON_NAME] [PERSON_NAME] [PERSON…" at bounding box center [313, 149] width 430 height 174
click at [167, 51] on link "Filed Tasks" at bounding box center [169, 48] width 47 height 15
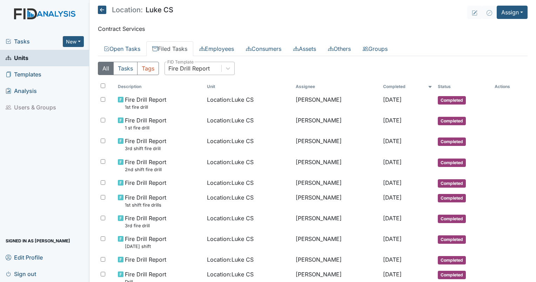
click at [183, 68] on div "Fire Drill Report" at bounding box center [188, 68] width 41 height 8
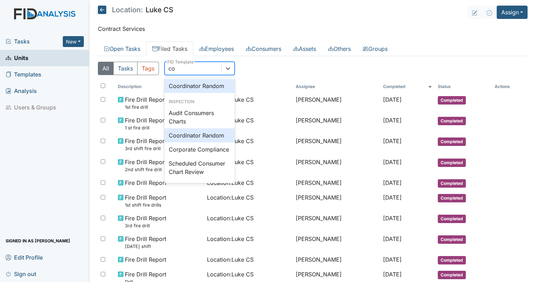
scroll to position [27, 0]
type input "coo"
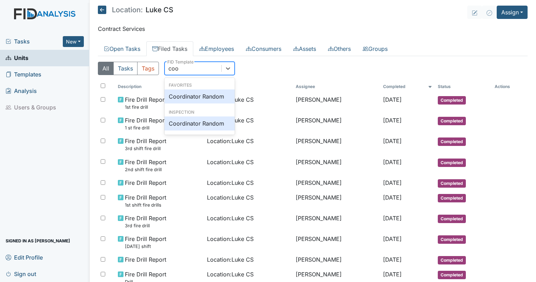
click at [195, 101] on div "Coordinator Random" at bounding box center [200, 97] width 70 height 14
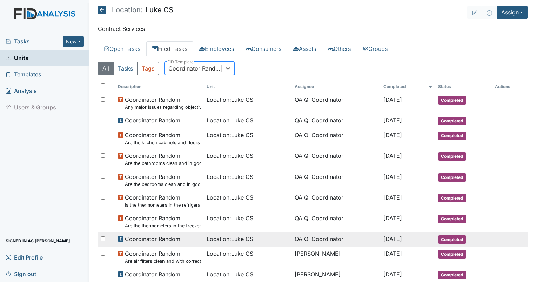
click at [215, 234] on td "Location : Luke CS" at bounding box center [248, 239] width 88 height 15
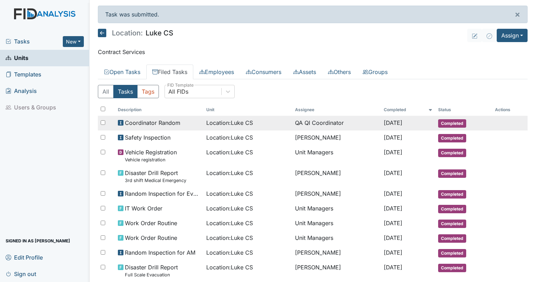
click at [222, 124] on span "Location : Luke CS" at bounding box center [229, 123] width 47 height 8
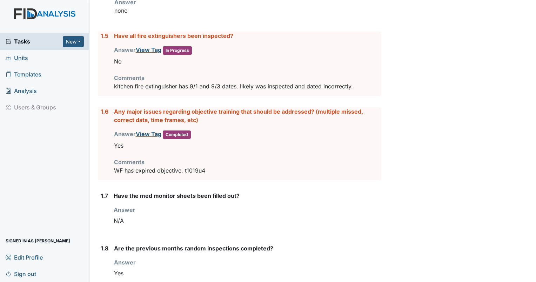
scroll to position [300, 0]
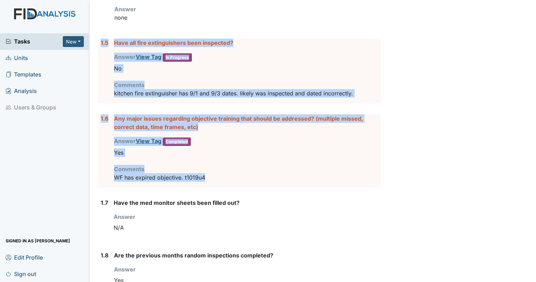
drag, startPoint x: 214, startPoint y: 177, endPoint x: 99, endPoint y: 44, distance: 176.7
drag, startPoint x: 99, startPoint y: 44, endPoint x: 131, endPoint y: 41, distance: 32.1
copy form "1.5 Have all fire extinguishers been inspected? Answer View Tag In Progress You…"
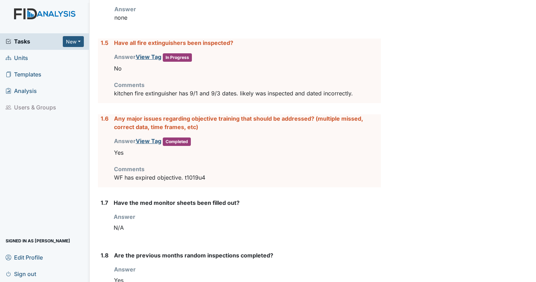
click at [137, 215] on div "Answer You must select one of the below options. N/A" at bounding box center [247, 224] width 267 height 22
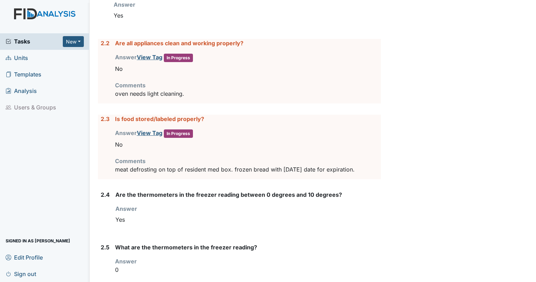
scroll to position [799, 0]
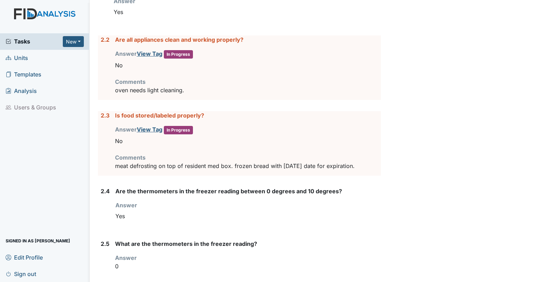
drag, startPoint x: 352, startPoint y: 164, endPoint x: 96, endPoint y: 48, distance: 281.2
copy form "2.2 Are all appliances clean and working properly? Answer View Tag In Progress …"
click at [146, 214] on div "Yes" at bounding box center [248, 216] width 266 height 13
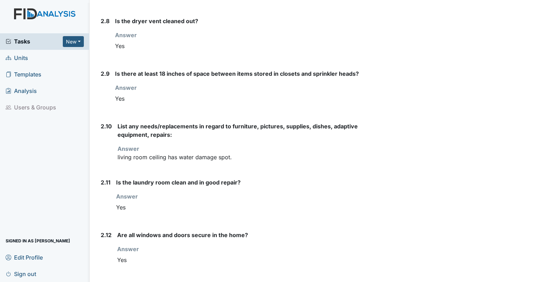
scroll to position [1179, 0]
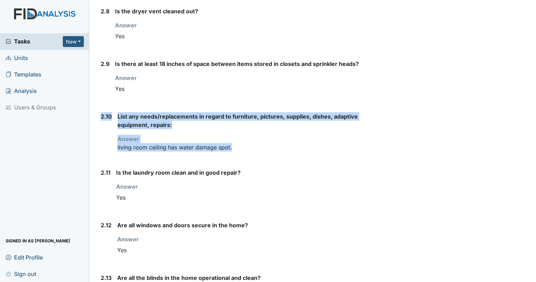
drag, startPoint x: 233, startPoint y: 147, endPoint x: 100, endPoint y: 116, distance: 136.2
click at [100, 116] on div "2.10 List any needs/replacements in regard to furniture, pictures, supplies, di…" at bounding box center [239, 134] width 283 height 45
drag, startPoint x: 100, startPoint y: 116, endPoint x: 128, endPoint y: 118, distance: 27.4
copy div "2.10 List any needs/replacements in regard to furniture, pictures, supplies, di…"
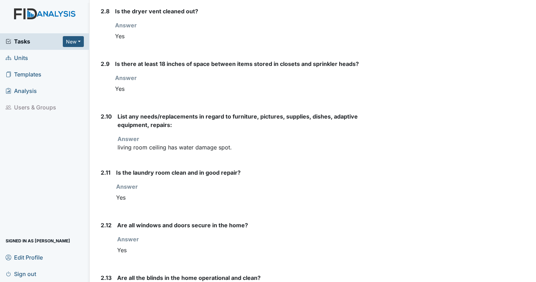
click at [146, 184] on div "Answer You must select one of the below options. Yes" at bounding box center [248, 194] width 265 height 22
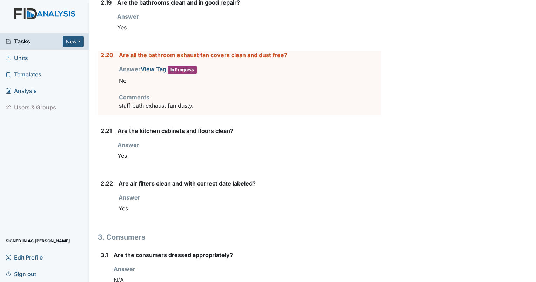
scroll to position [1791, 0]
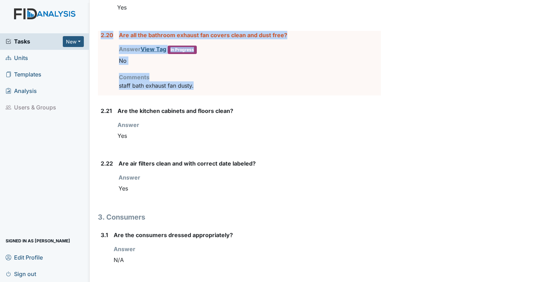
drag, startPoint x: 199, startPoint y: 79, endPoint x: 99, endPoint y: 36, distance: 108.8
click at [99, 36] on div "2.20 Are all the bathroom exhaust fan covers clean and dust free? Answer View T…" at bounding box center [239, 63] width 283 height 65
copy div "2.20 Are all the bathroom exhaust fan covers clean and dust free? Answer View T…"
click at [123, 185] on div "Yes" at bounding box center [250, 188] width 263 height 13
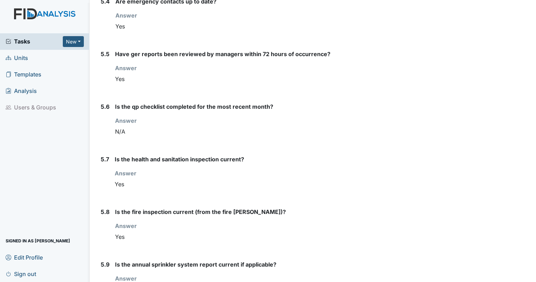
scroll to position [2880, 0]
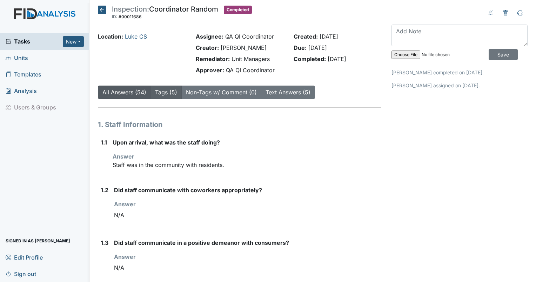
click at [157, 92] on link "Tags (5)" at bounding box center [166, 92] width 22 height 7
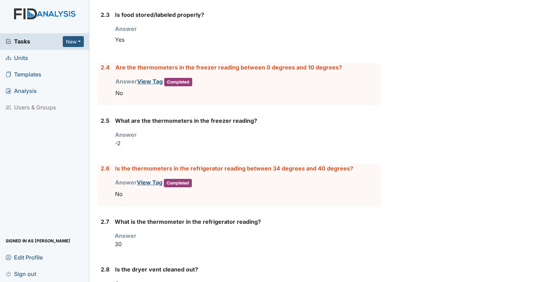
scroll to position [833, 0]
